Goal: Navigation & Orientation: Find specific page/section

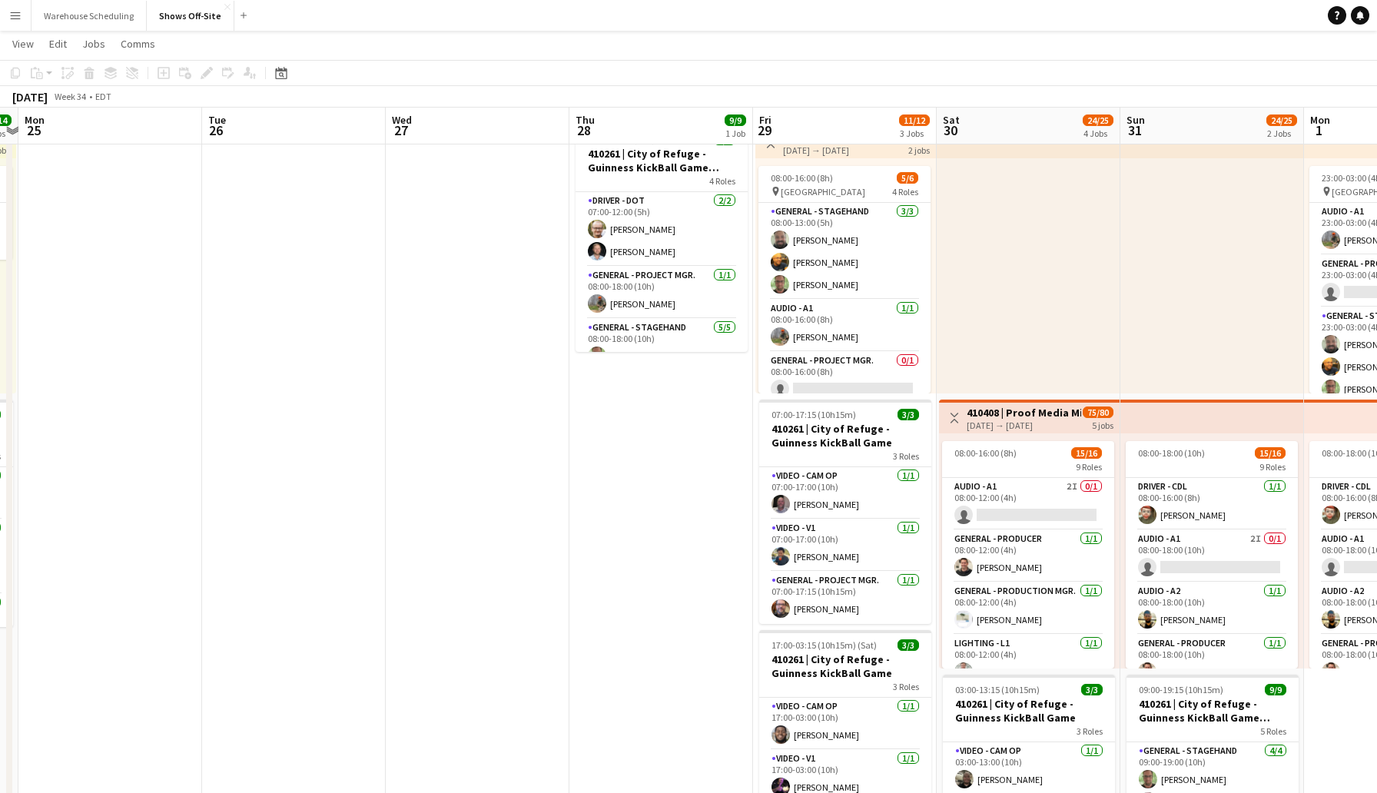
scroll to position [0, 530]
